Goal: Complete application form

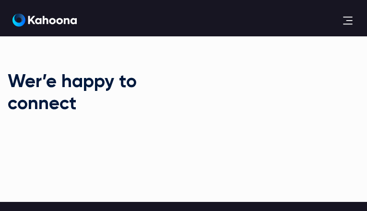
type input "**********"
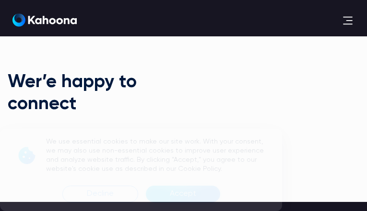
type input "**********"
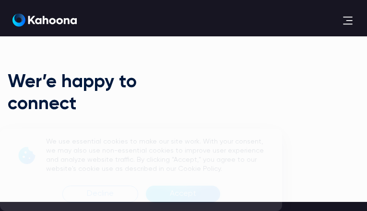
select select "**********"
select select "*****"
